Goal: Find specific page/section: Find specific page/section

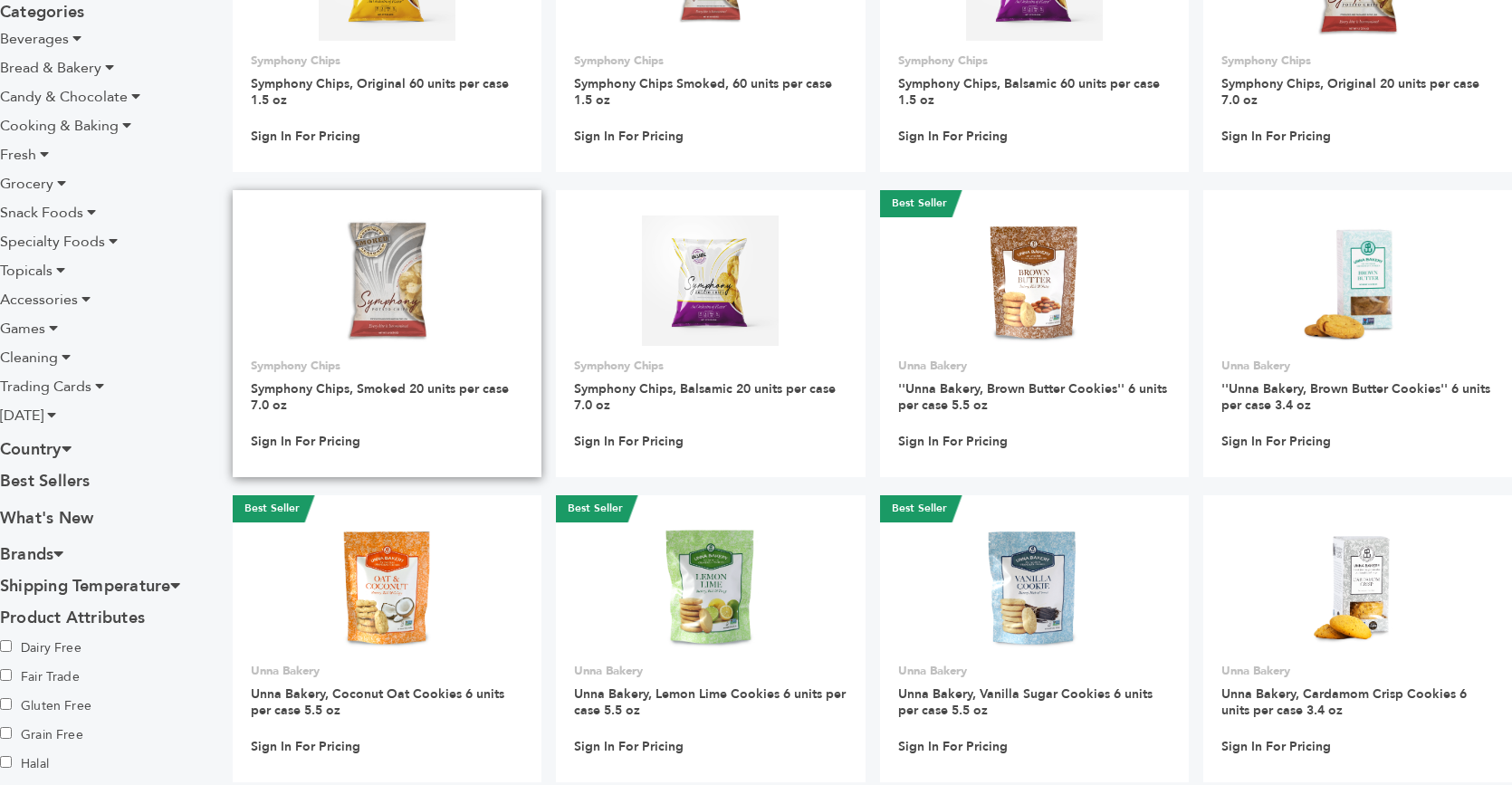
scroll to position [362, 0]
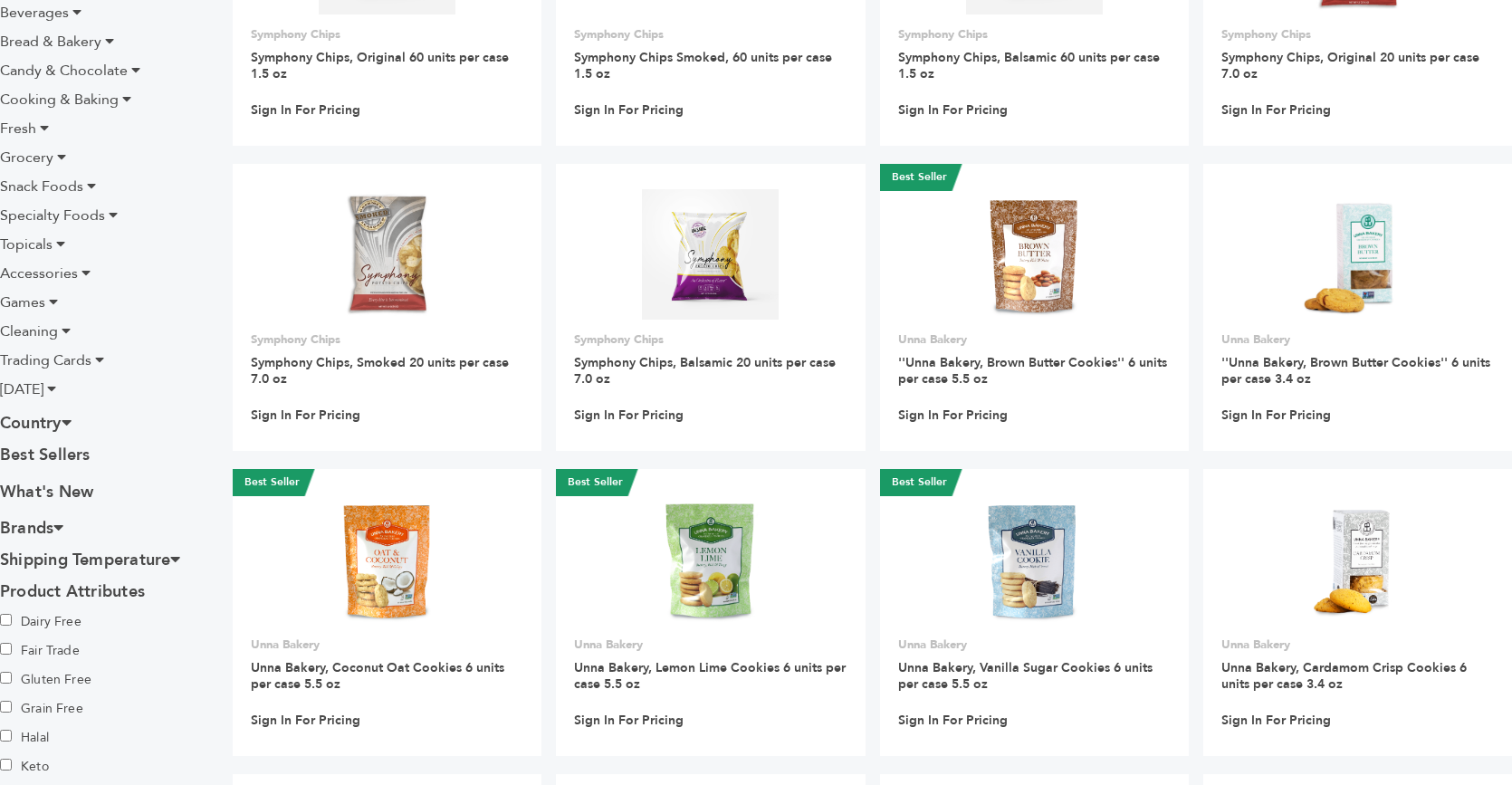
click at [58, 529] on icon at bounding box center [58, 527] width 10 height 16
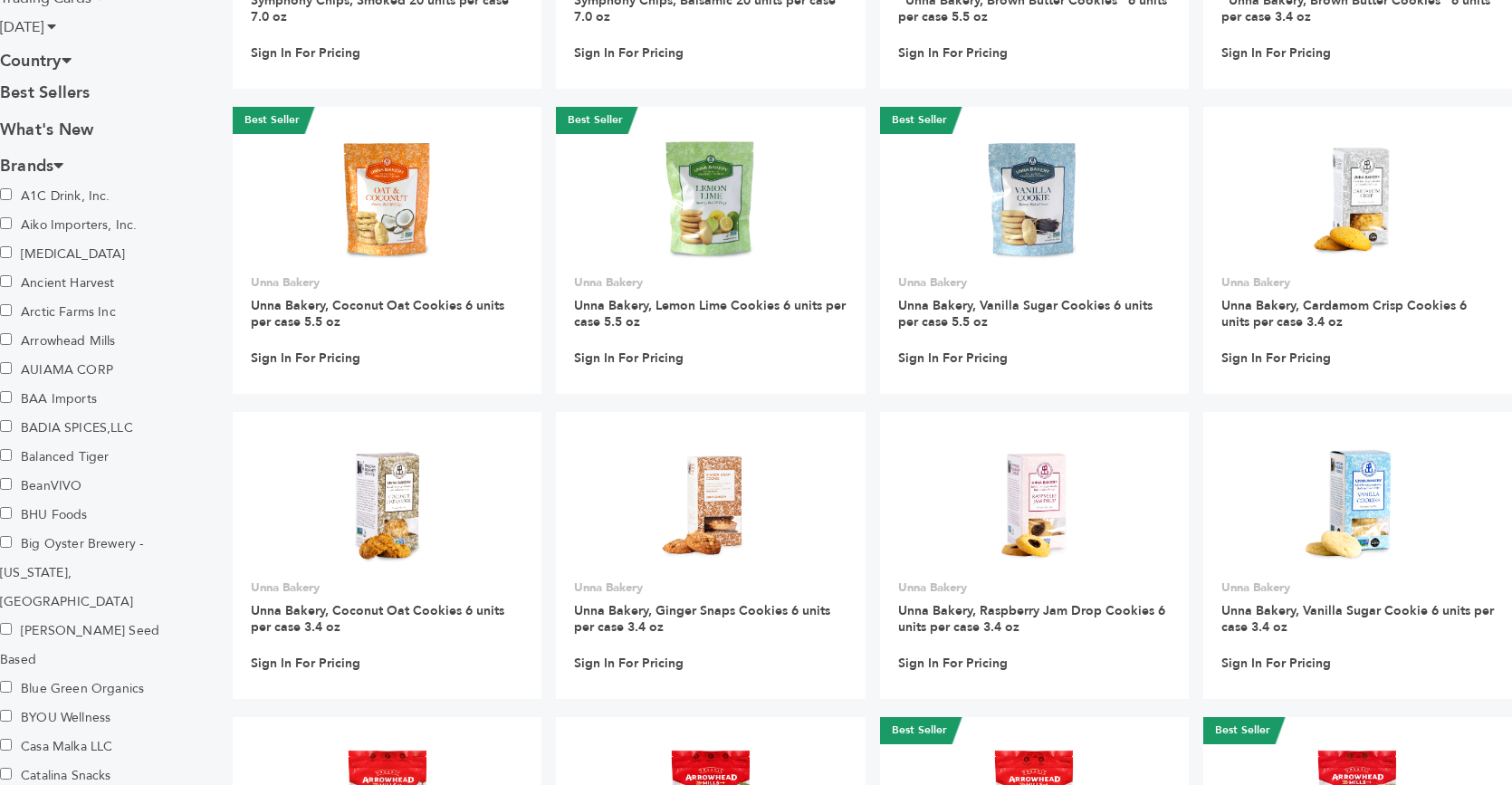
scroll to position [815, 0]
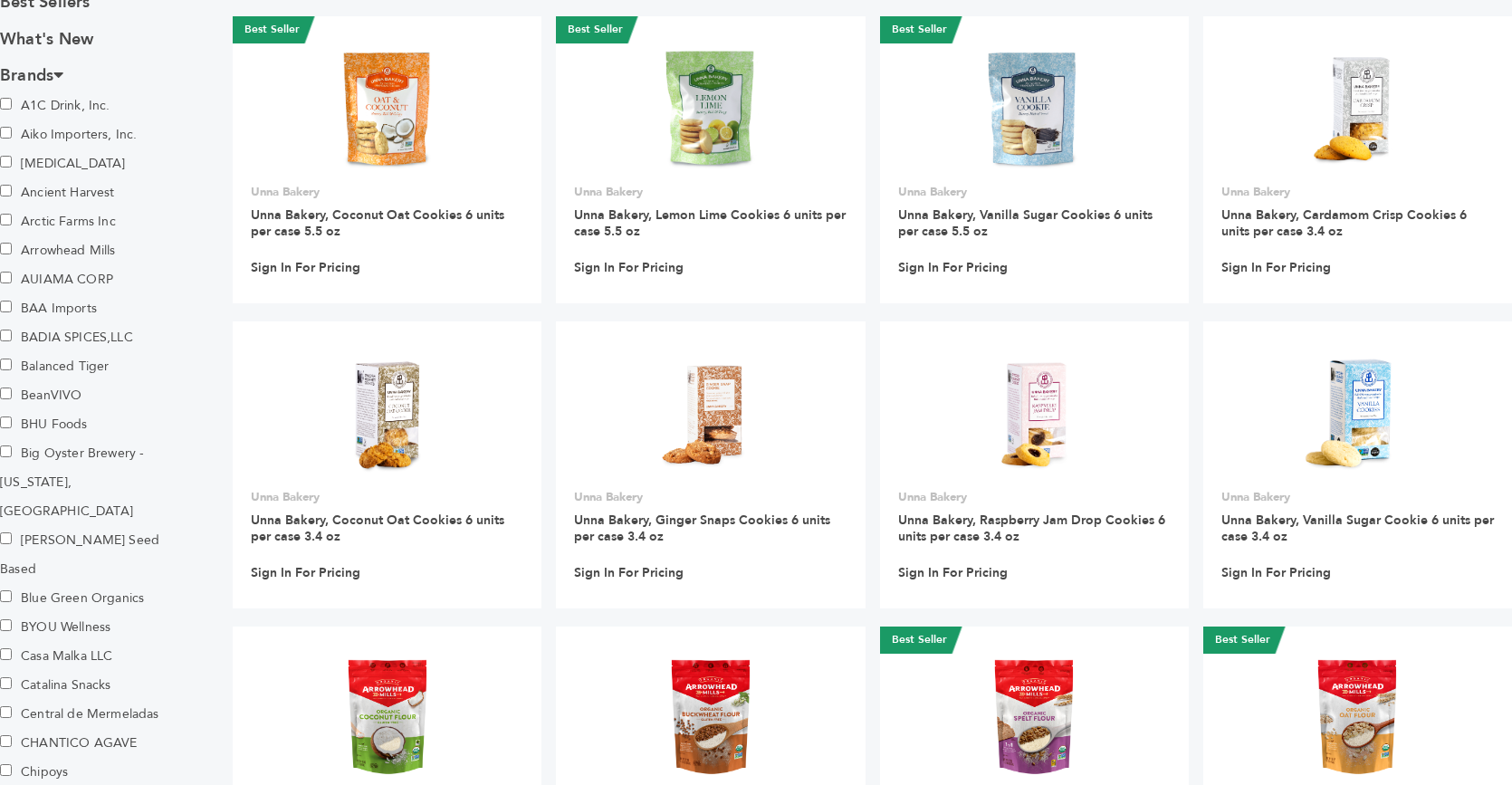
click at [63, 333] on label "BADIA SPICES,LLC" at bounding box center [67, 338] width 133 height 29
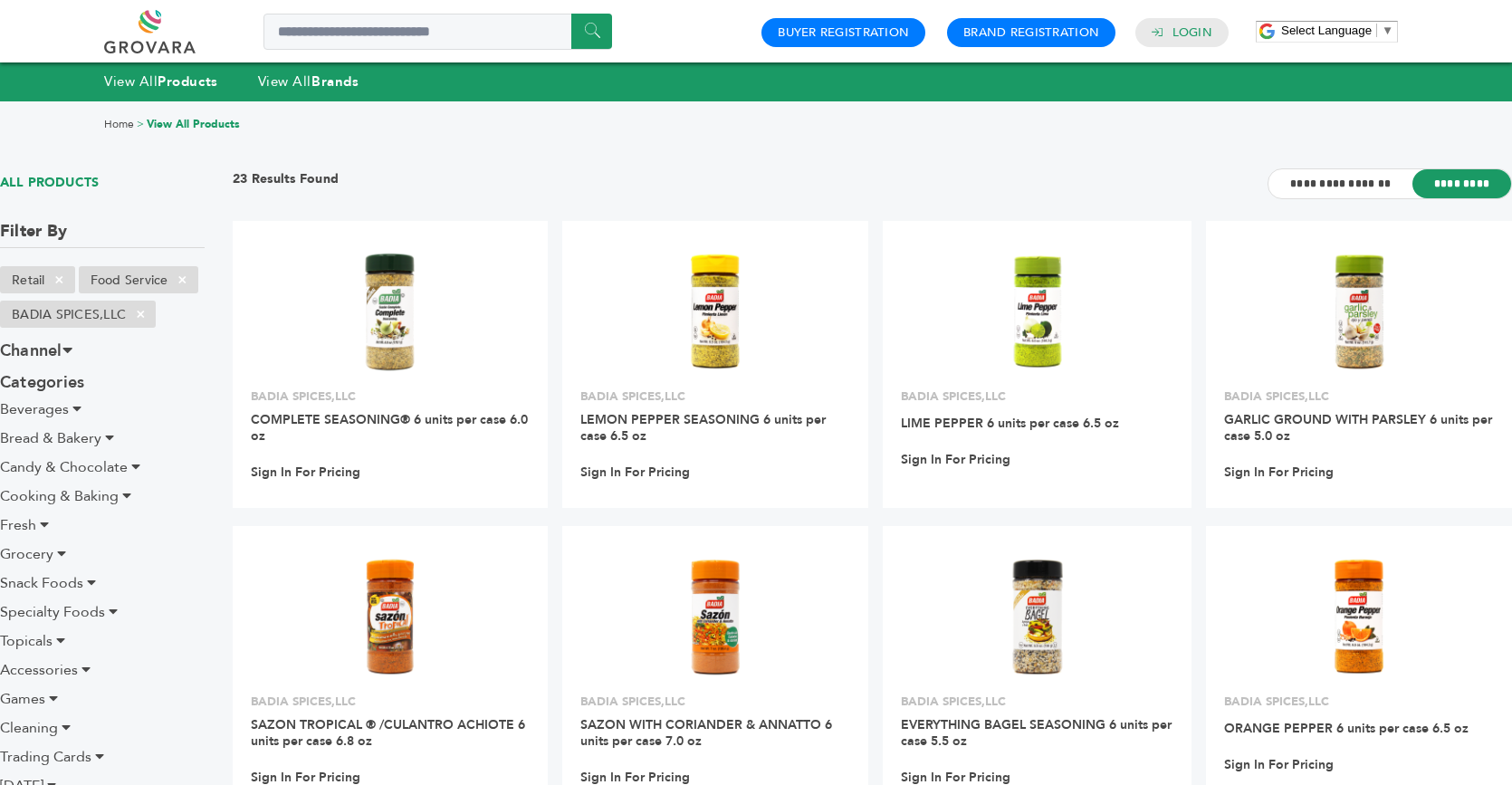
click at [79, 578] on span "Snack Foods" at bounding box center [41, 583] width 83 height 20
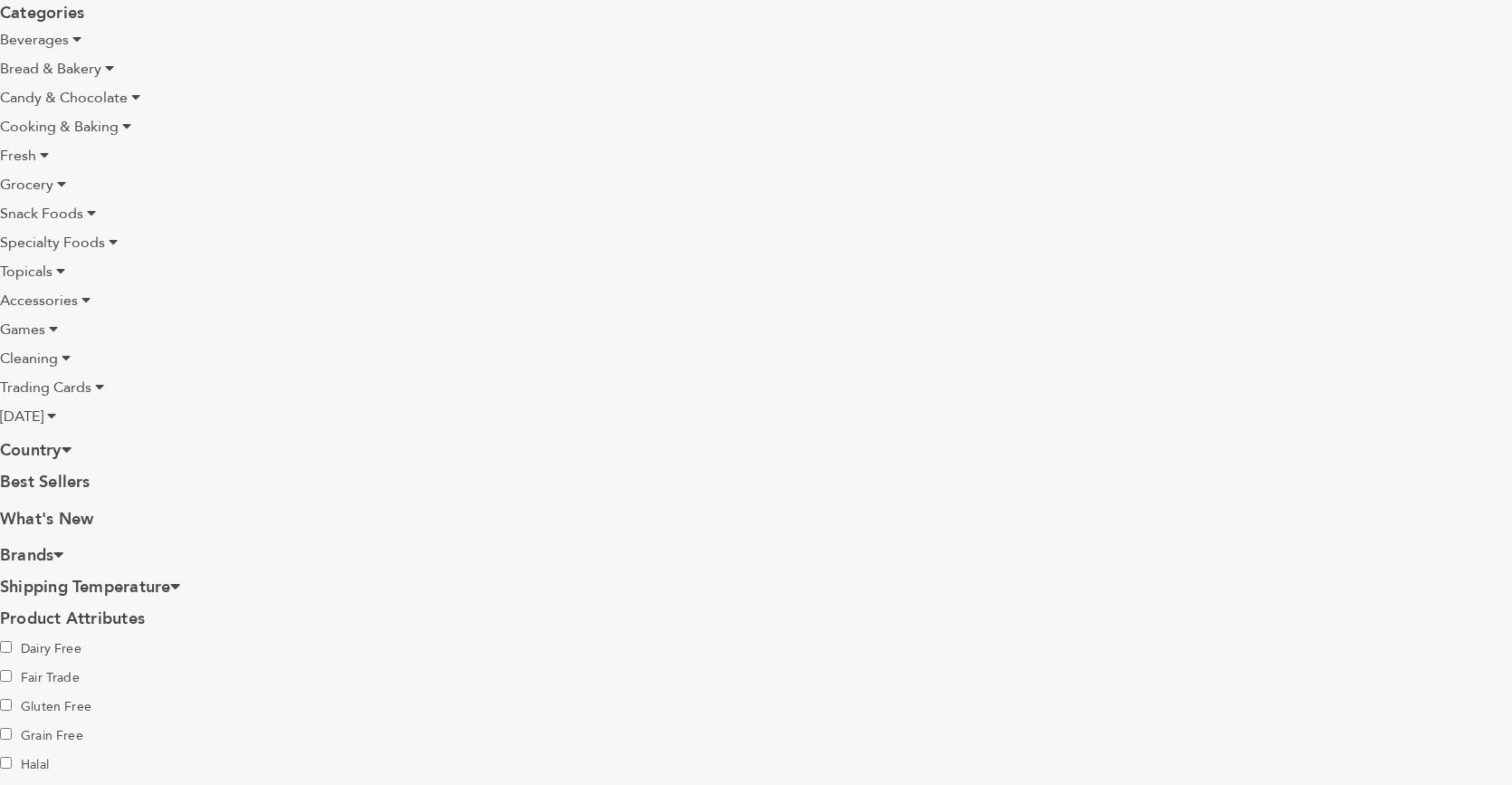
scroll to position [633, 0]
click at [64, 508] on link "What's New" at bounding box center [102, 519] width 205 height 27
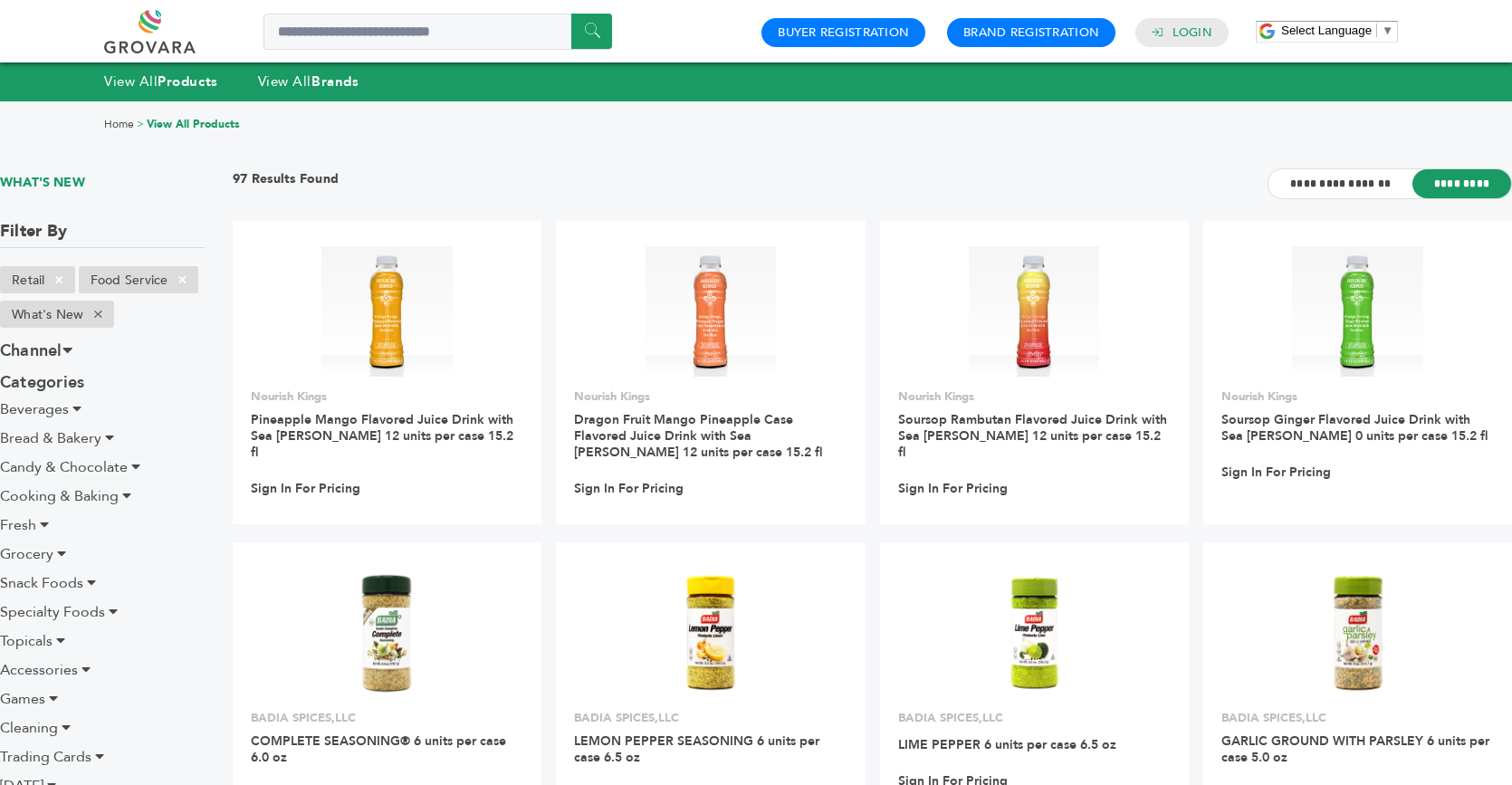
click at [393, 143] on div "Home > View All Products" at bounding box center [756, 124] width 1512 height 48
